Goal: Information Seeking & Learning: Learn about a topic

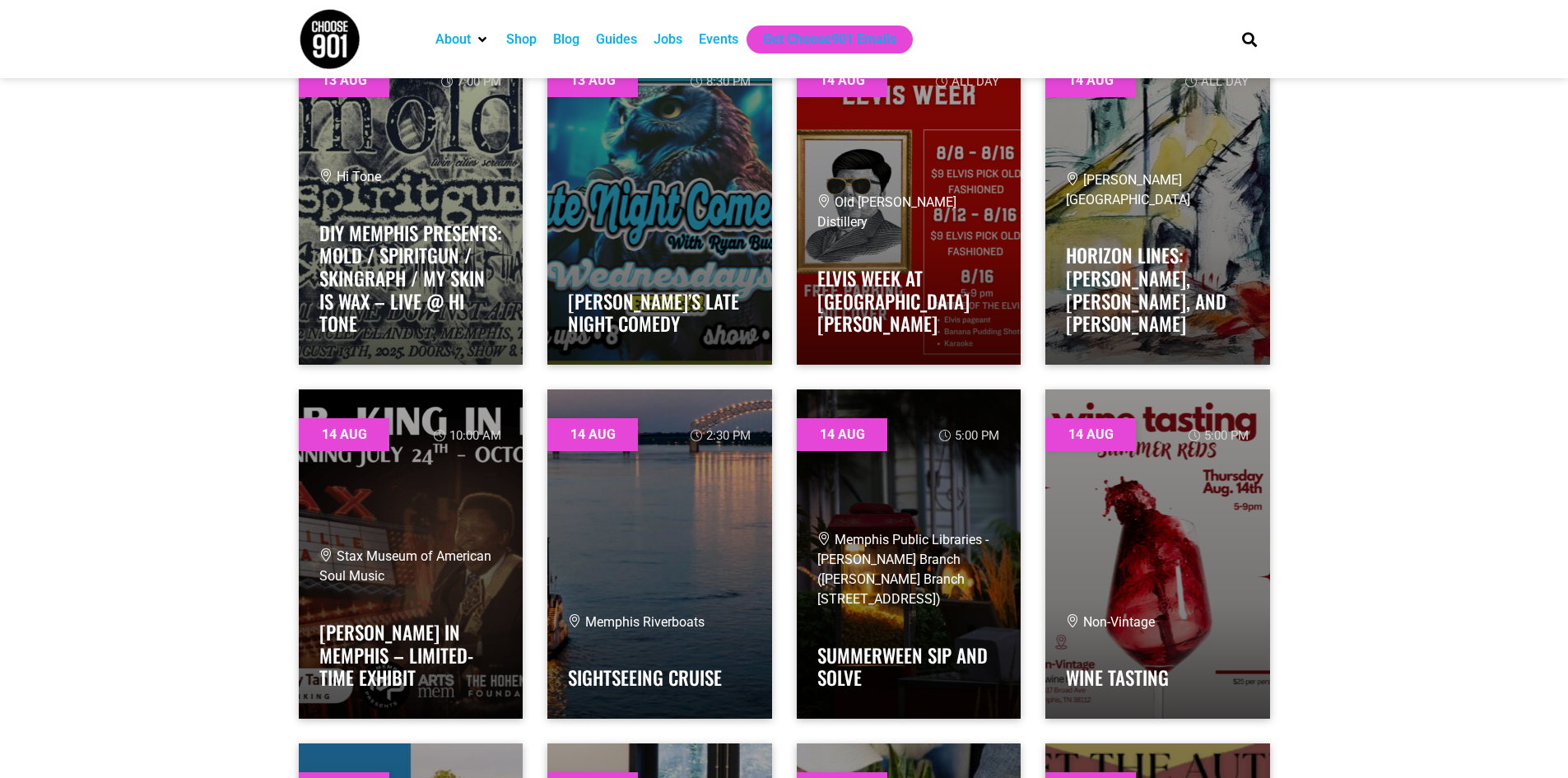
scroll to position [1811, 0]
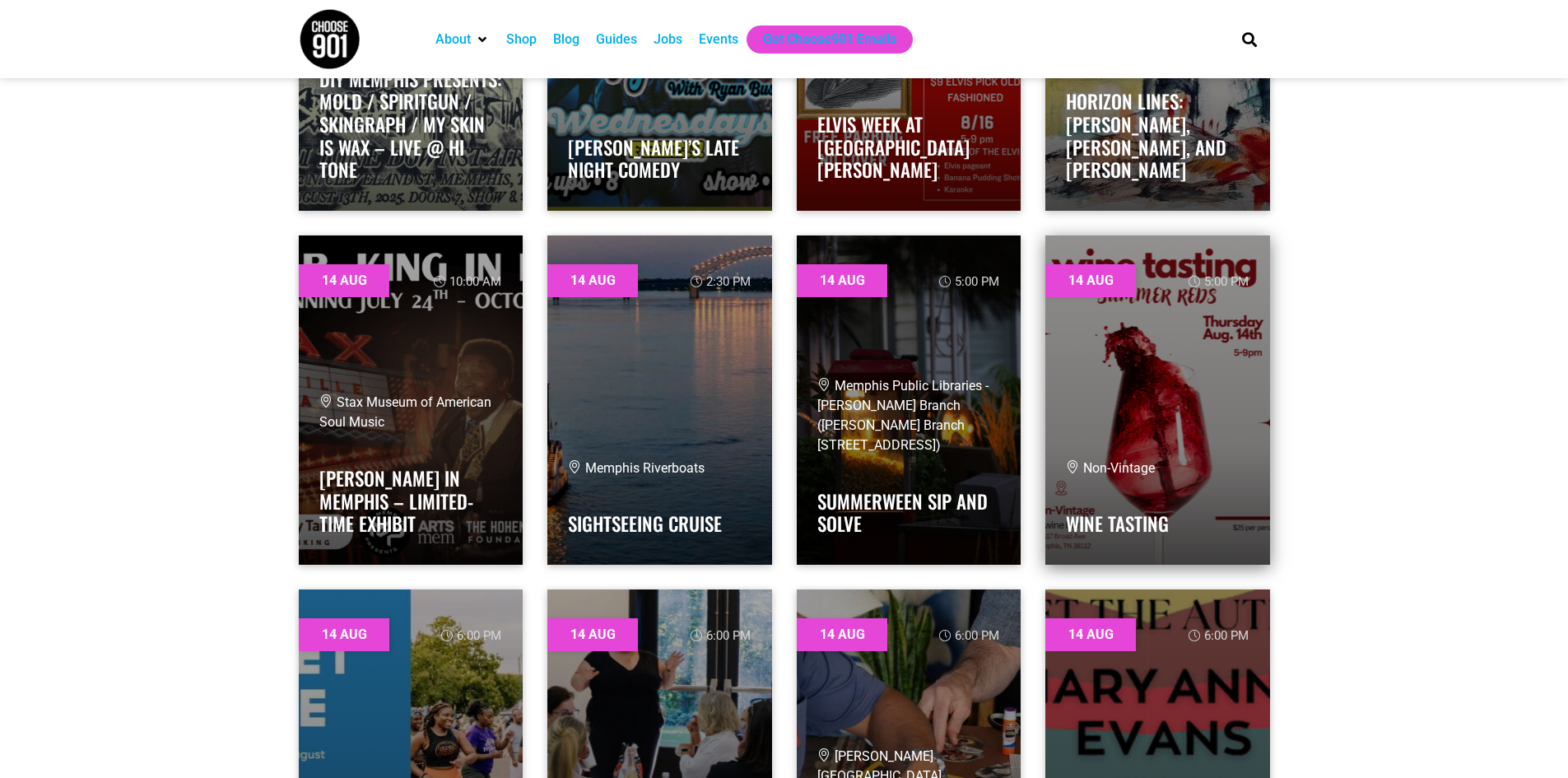
click at [1179, 318] on link at bounding box center [1157, 400] width 224 height 329
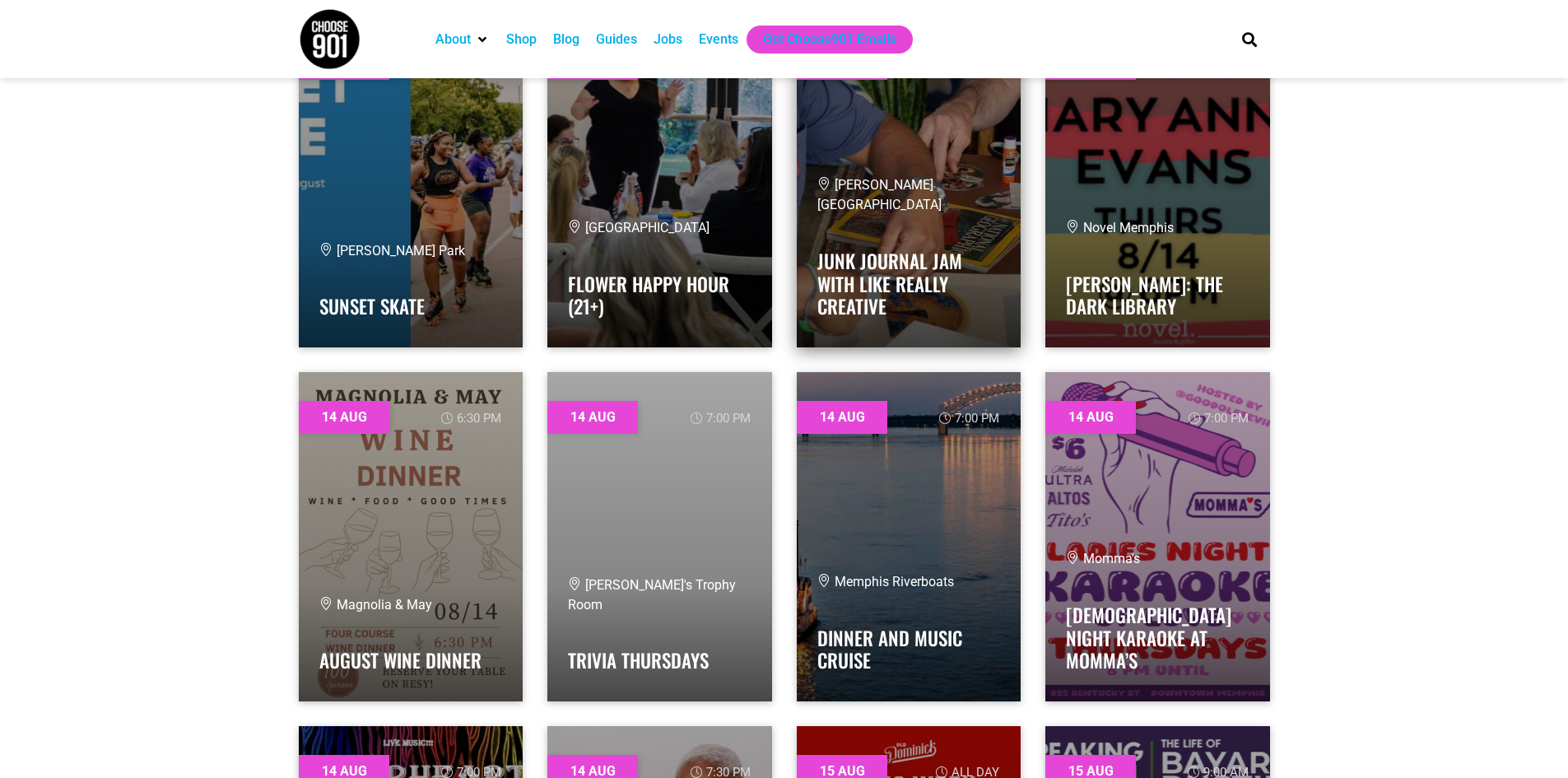
scroll to position [2388, 0]
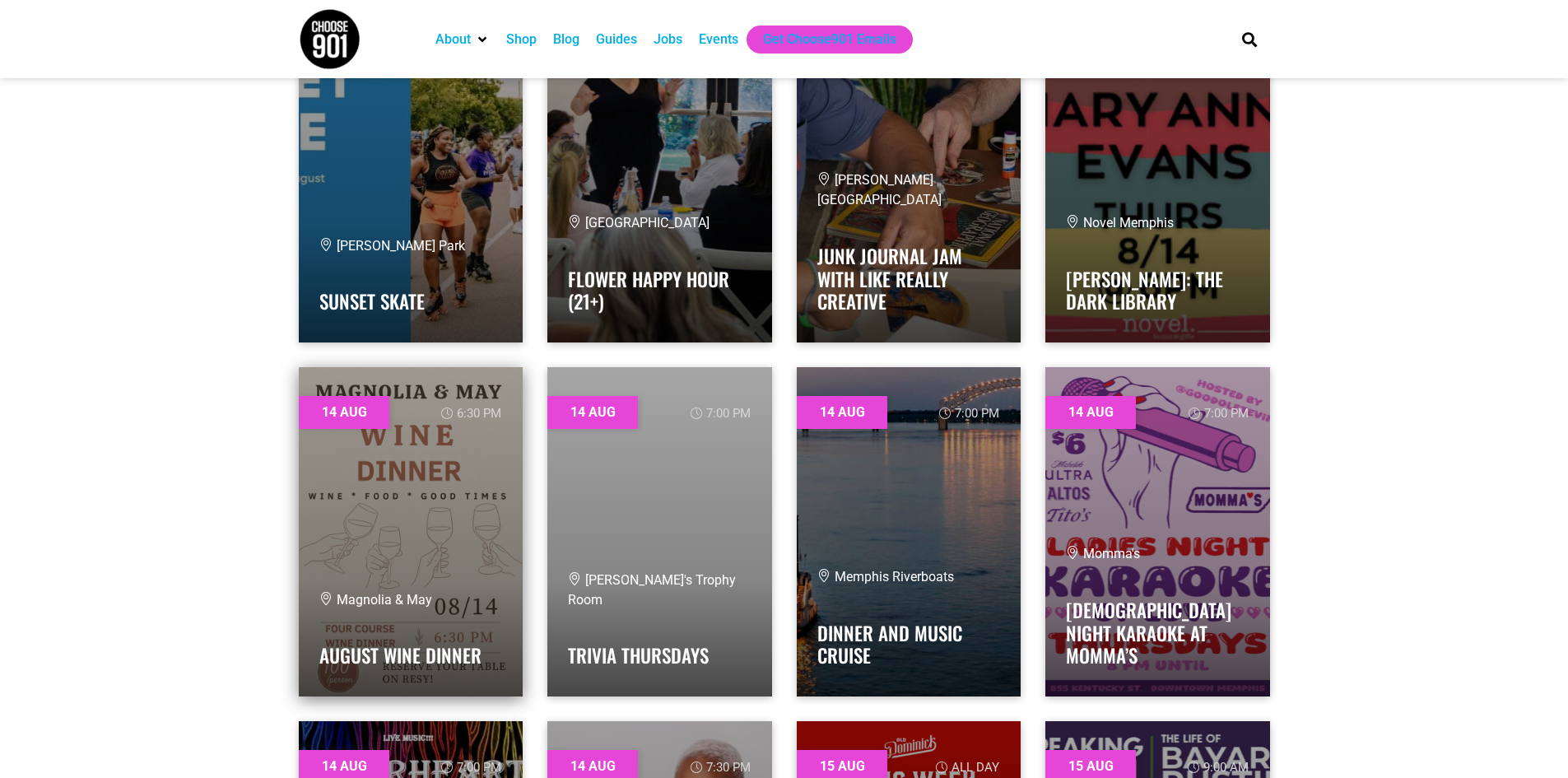
click at [440, 483] on link at bounding box center [411, 531] width 224 height 329
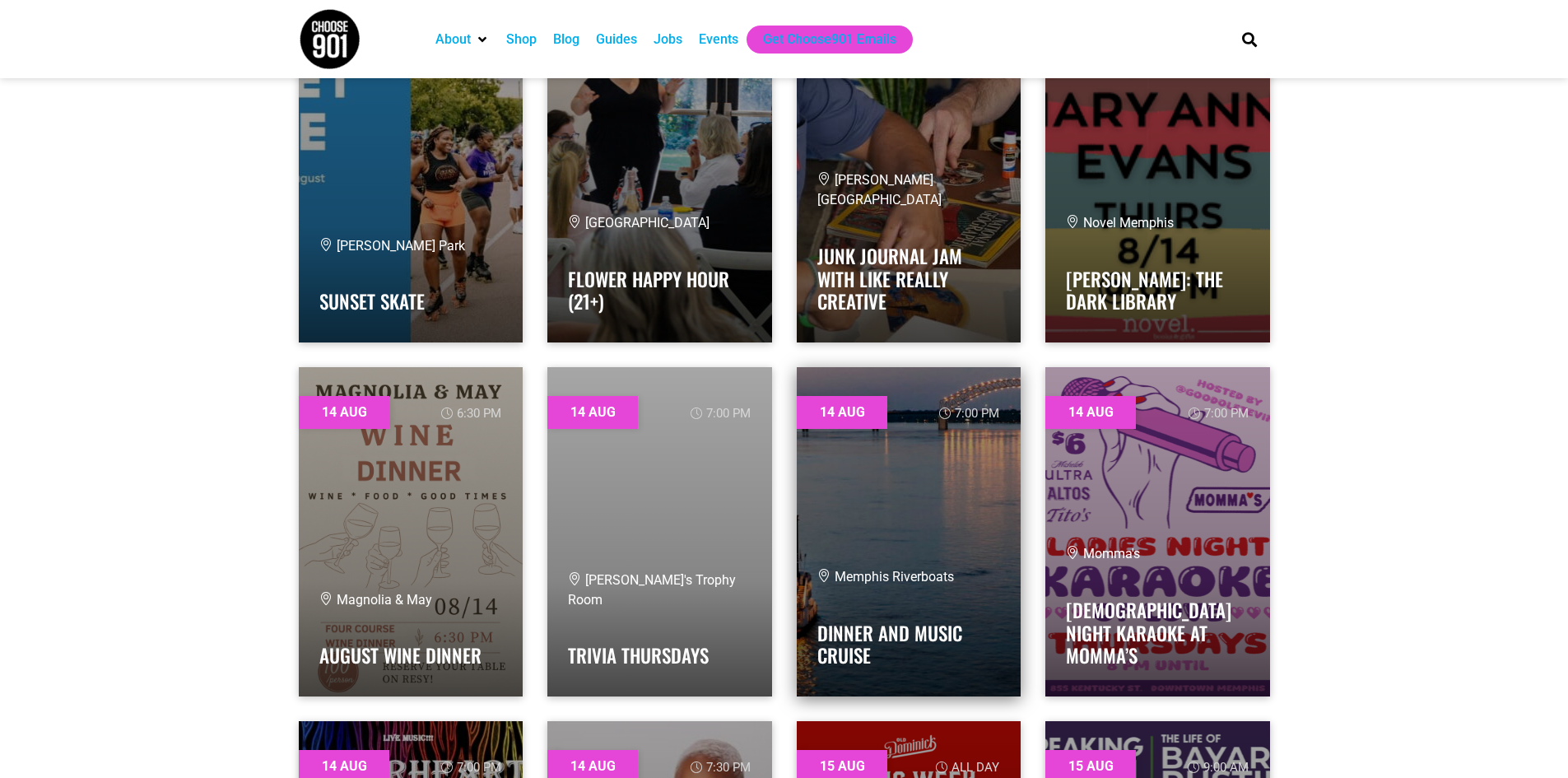
click at [934, 503] on link at bounding box center [909, 531] width 224 height 329
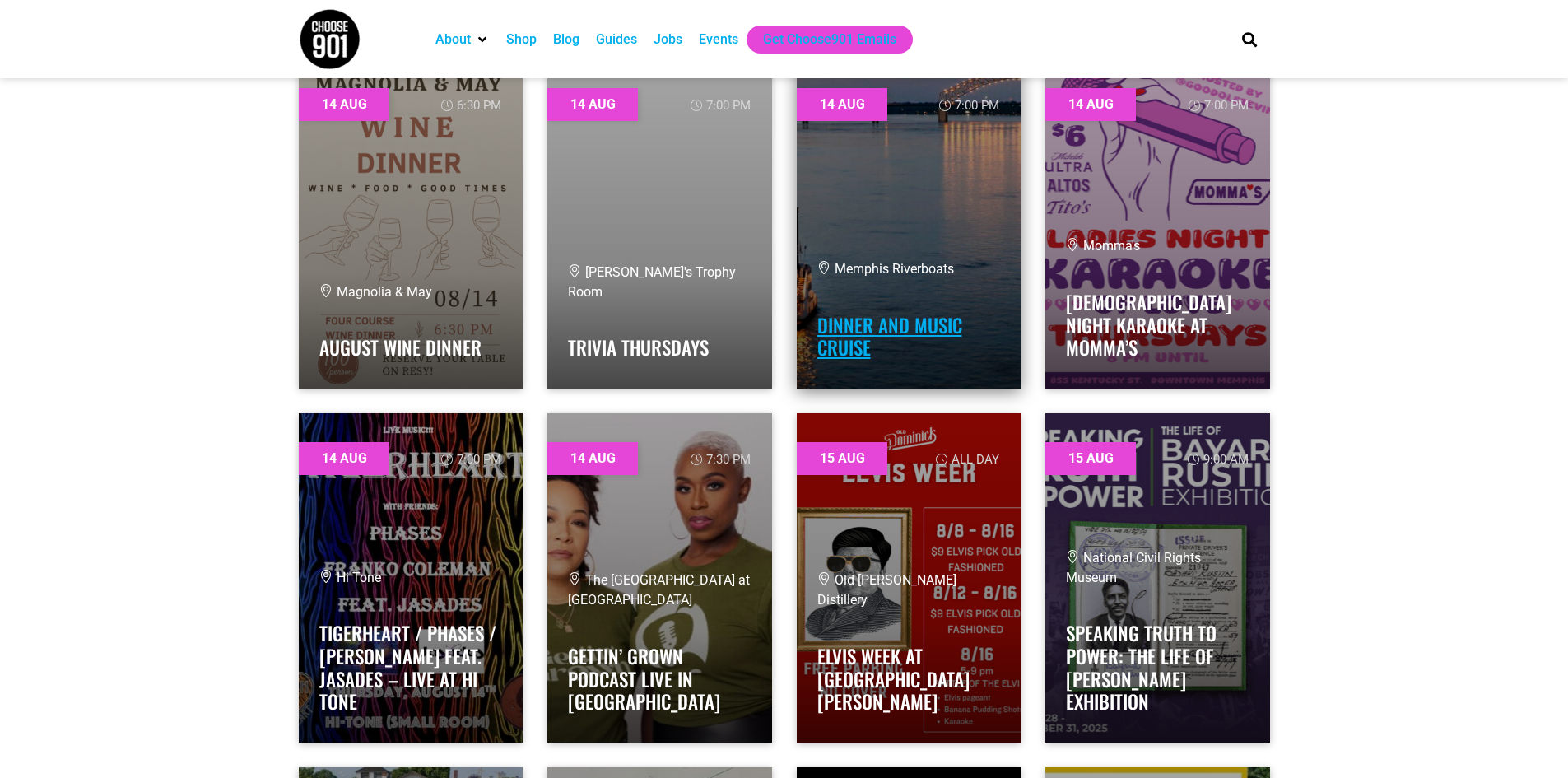
scroll to position [2469, 0]
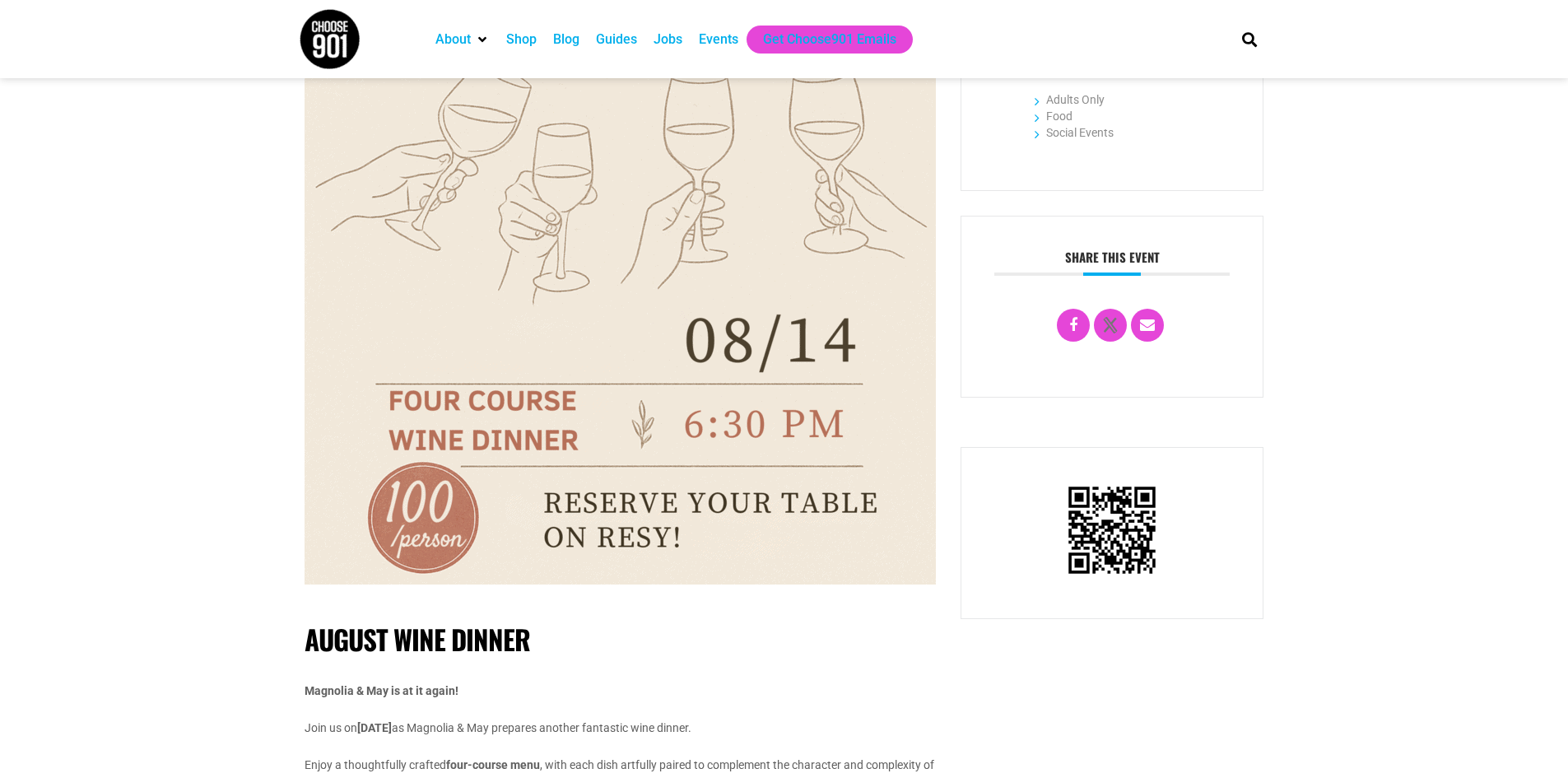
scroll to position [494, 0]
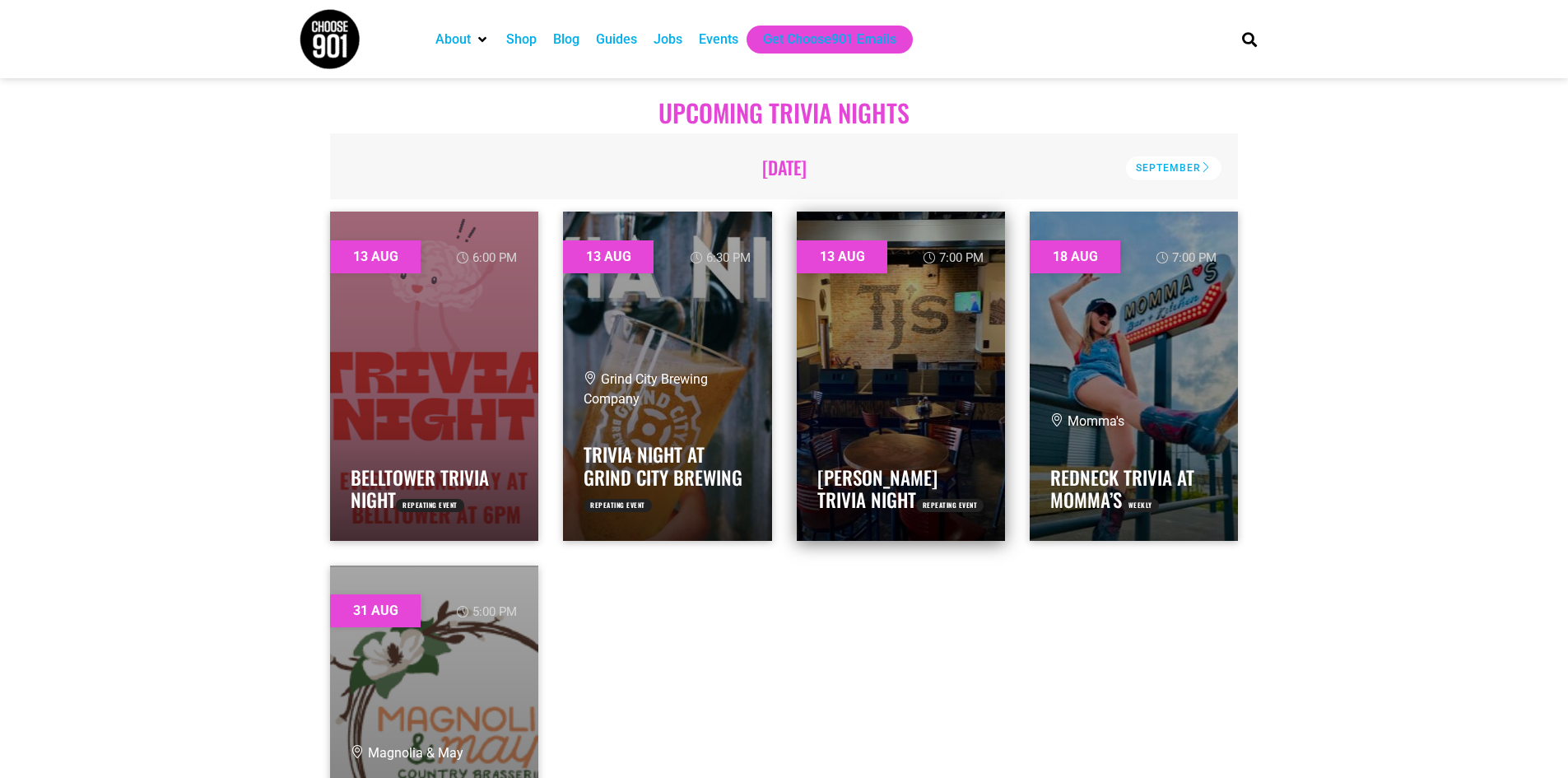
scroll to position [412, 0]
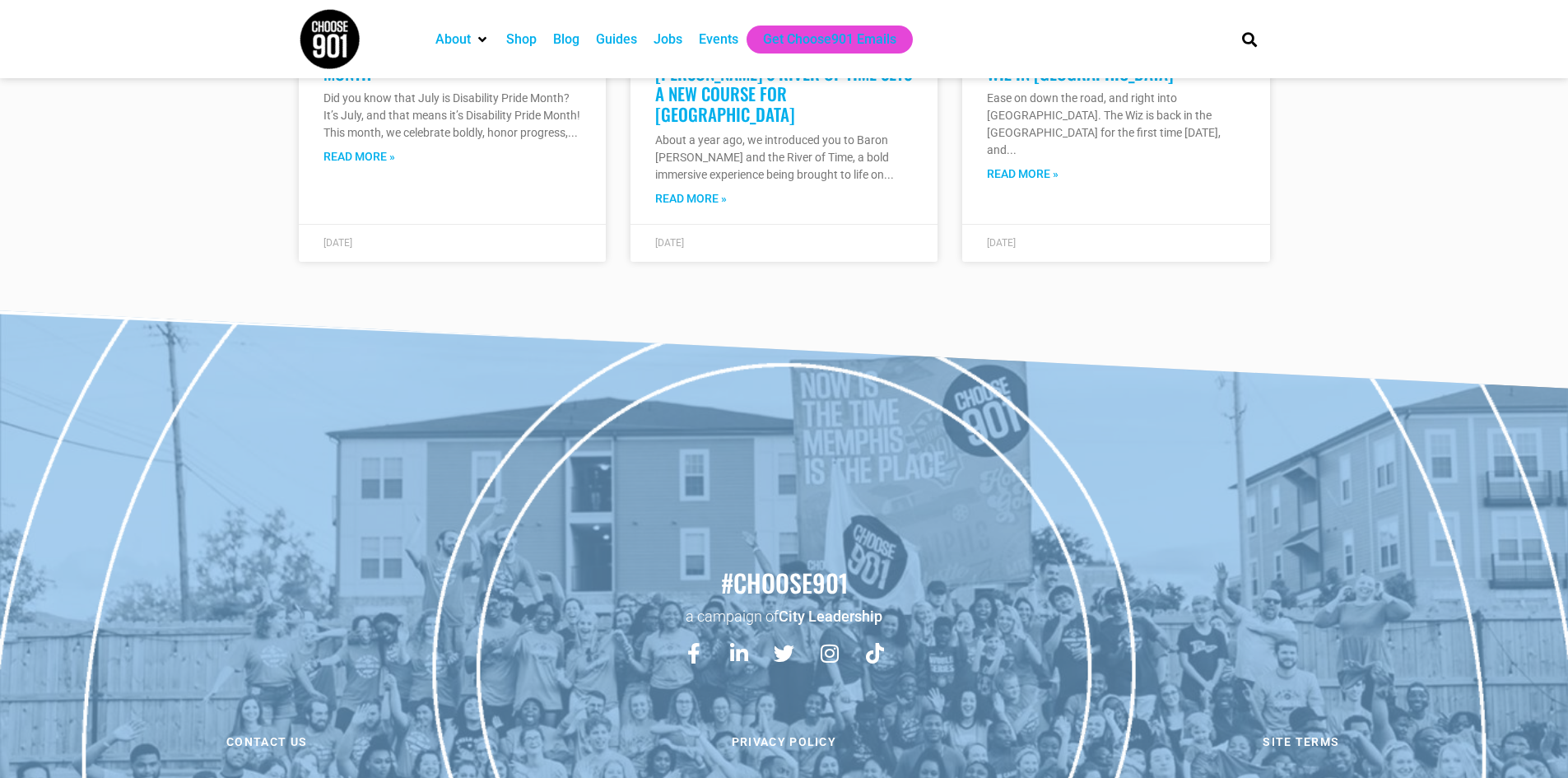
scroll to position [4649, 0]
